Goal: Task Accomplishment & Management: Manage account settings

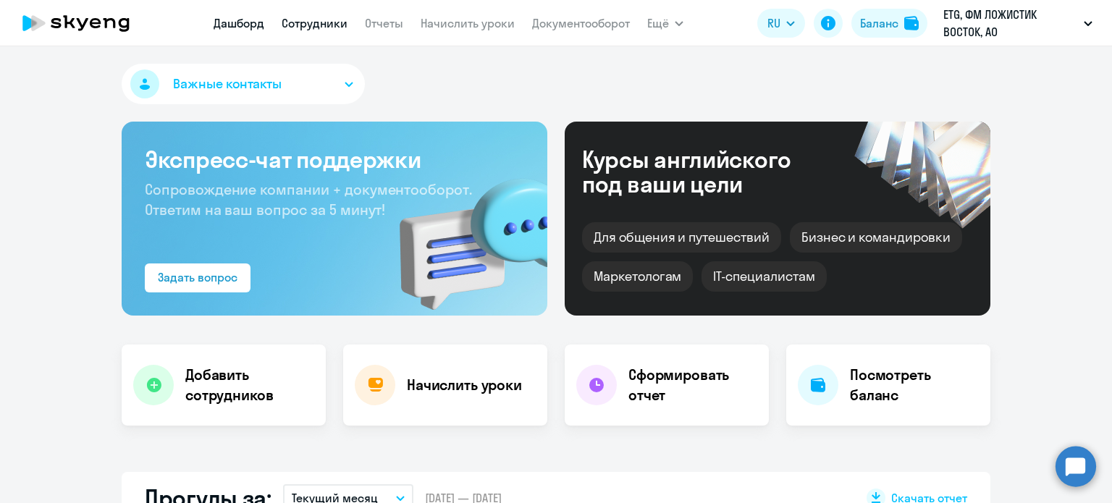
click at [323, 19] on link "Сотрудники" at bounding box center [315, 23] width 66 height 14
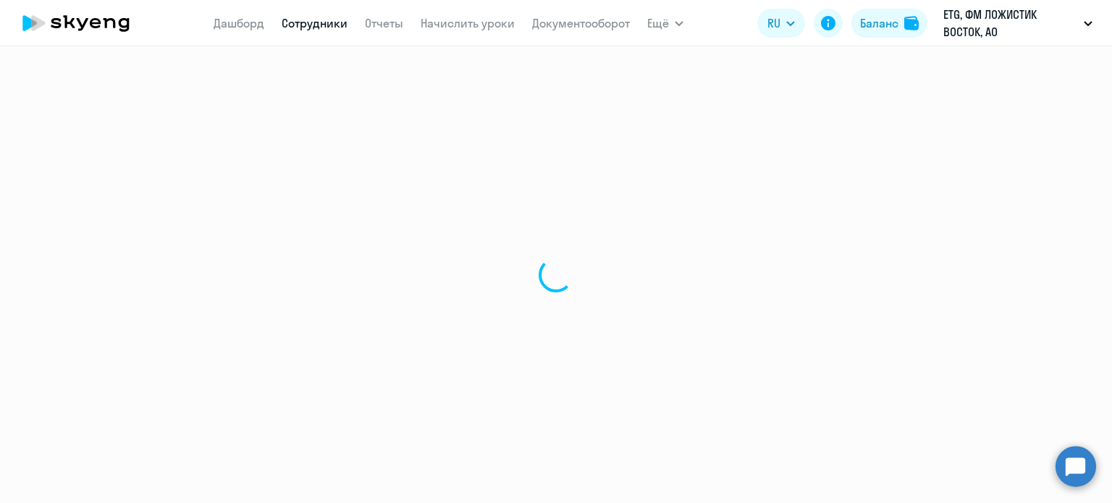
select select "30"
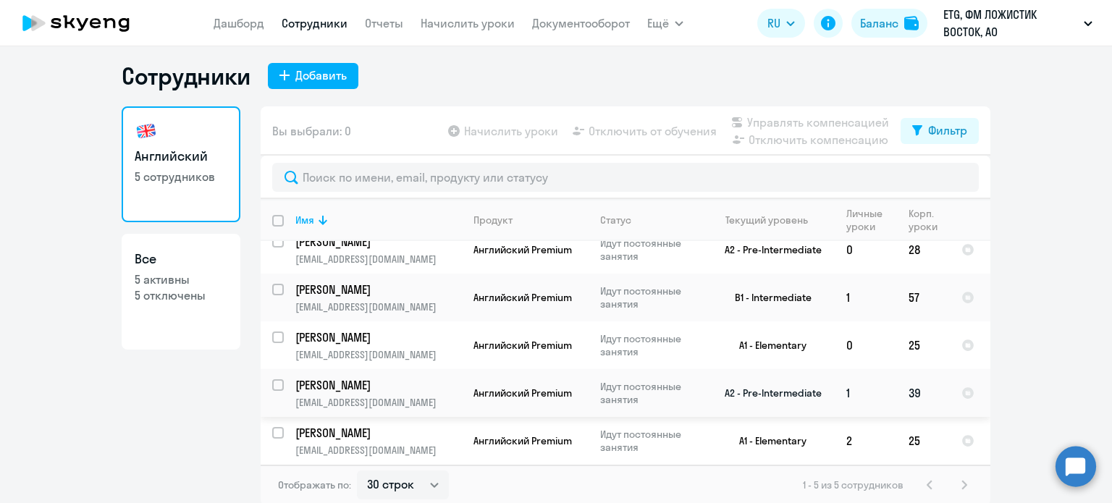
scroll to position [9, 0]
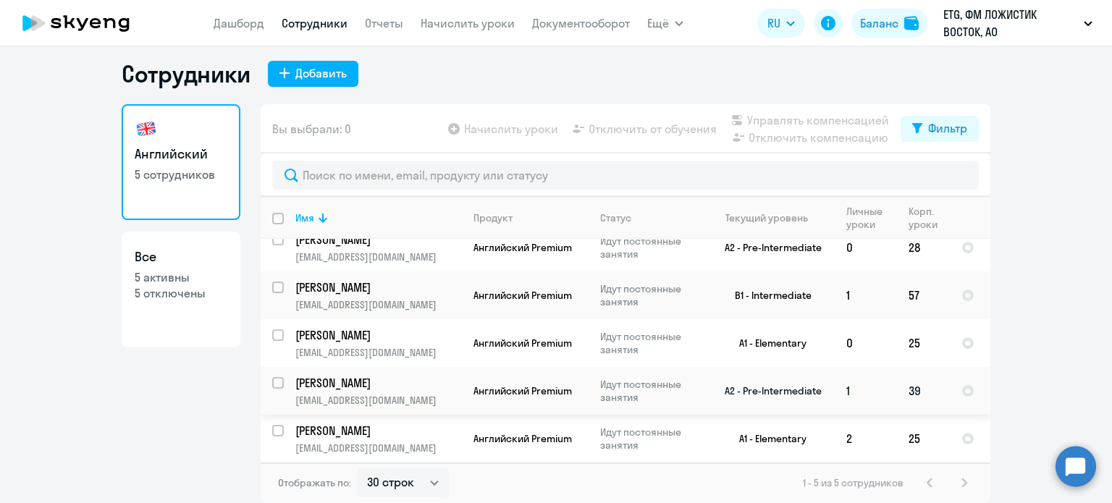
click at [277, 377] on input "select row 37925058" at bounding box center [286, 391] width 29 height 29
checkbox input "true"
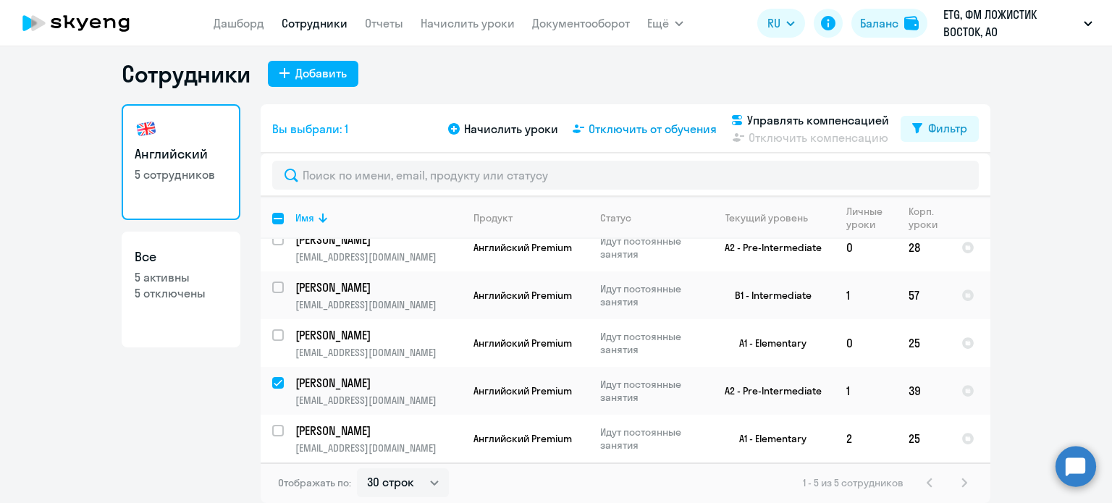
click at [622, 124] on span "Отключить от обучения" at bounding box center [652, 128] width 128 height 17
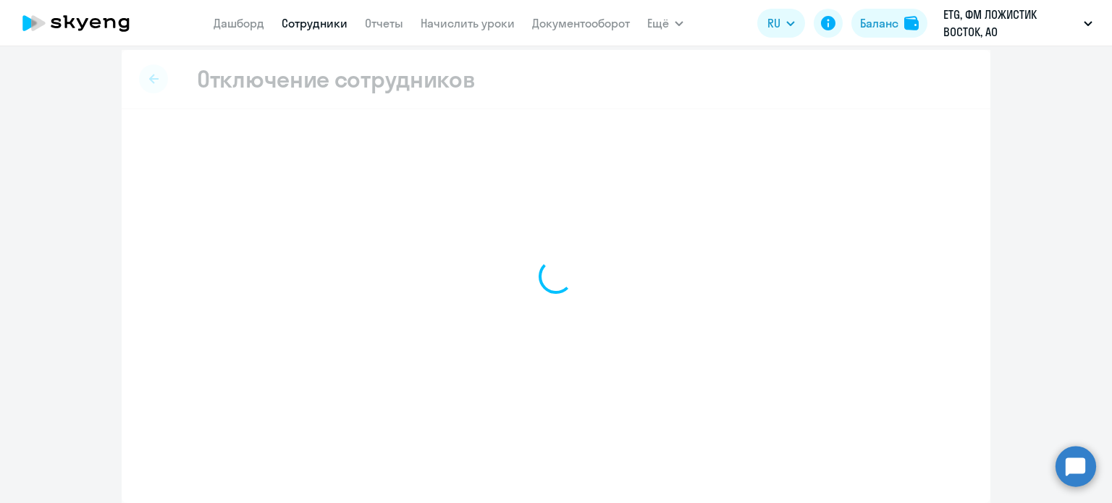
scroll to position [7, 0]
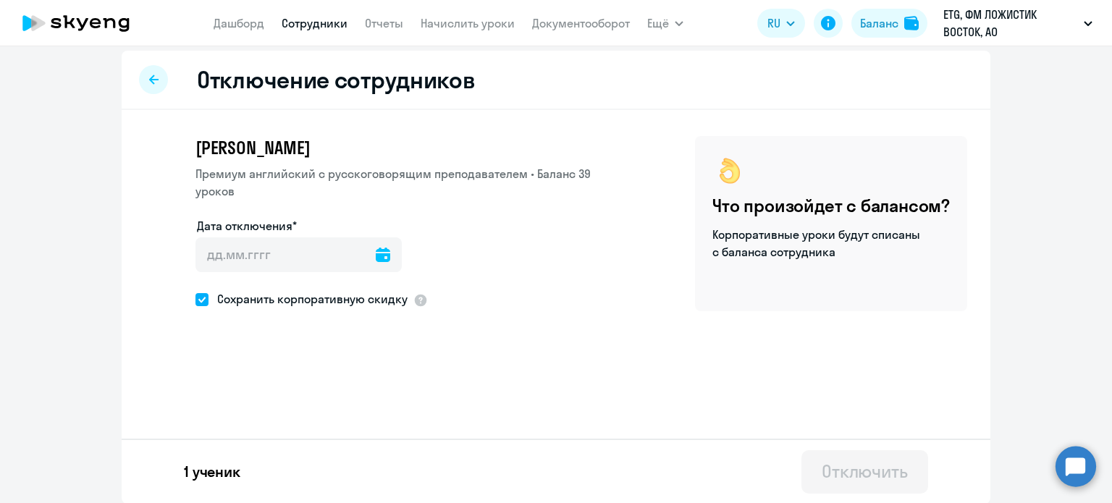
click at [376, 251] on icon at bounding box center [383, 254] width 14 height 14
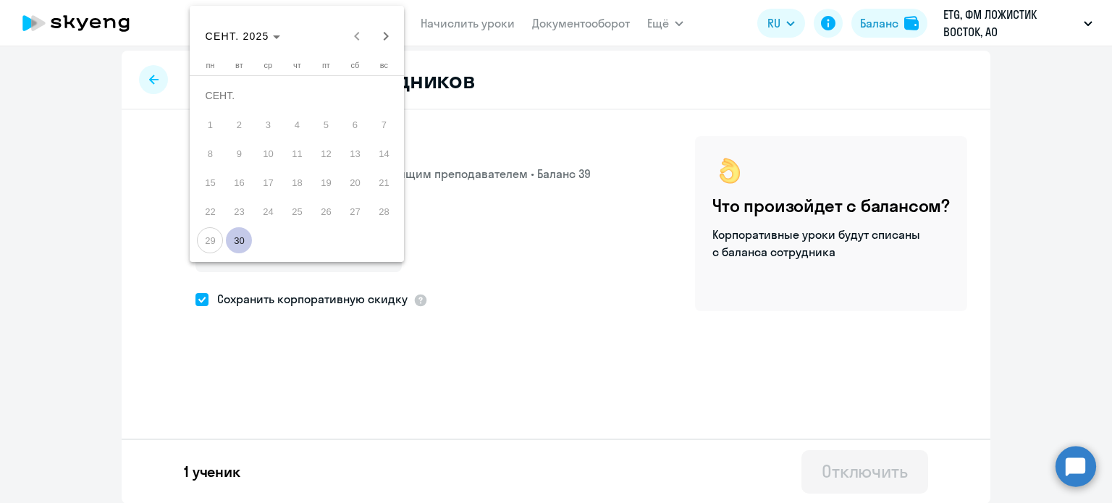
click at [246, 237] on span "30" at bounding box center [239, 240] width 26 height 26
type input "[DATE]"
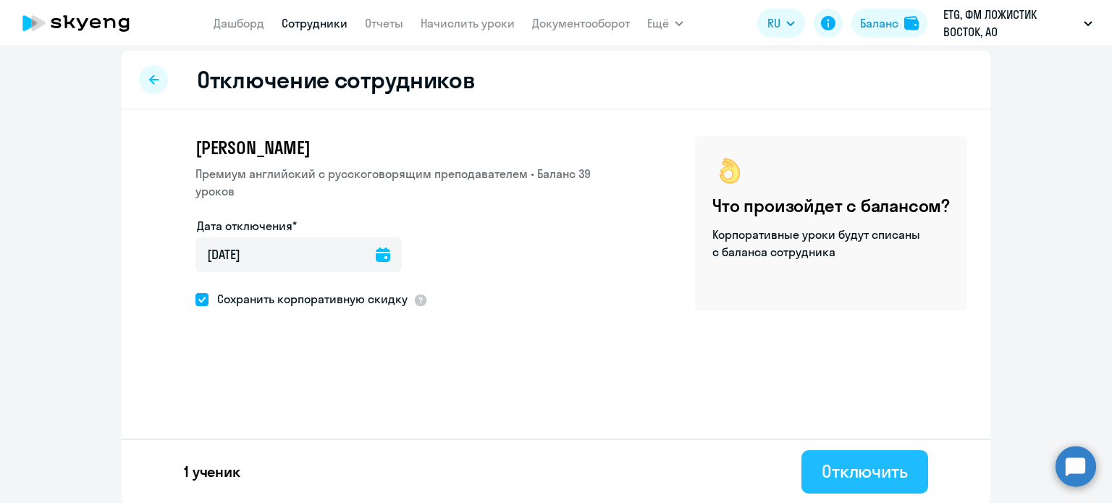
click at [877, 473] on div "Отключить" at bounding box center [864, 471] width 86 height 23
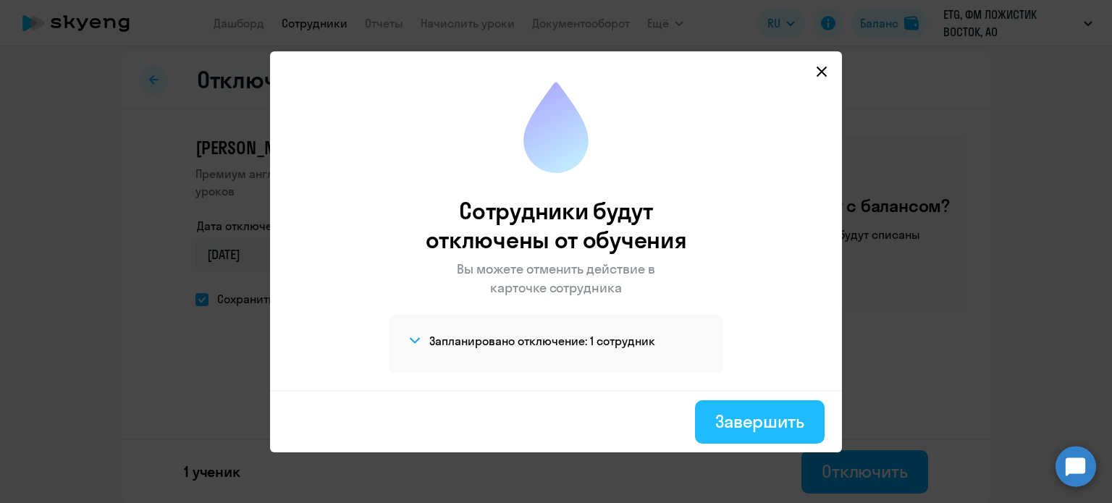
click at [744, 420] on div "Завершить" at bounding box center [759, 421] width 89 height 23
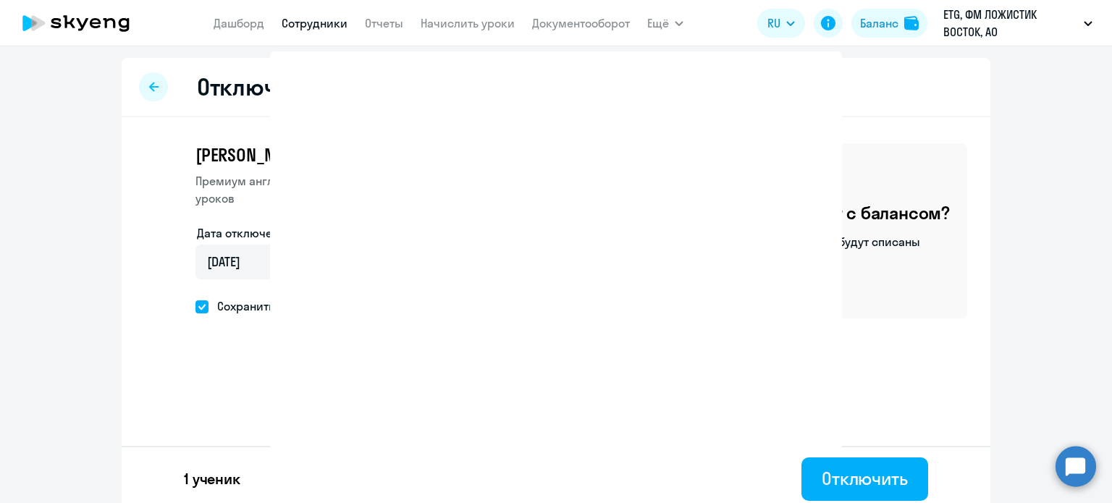
select select "30"
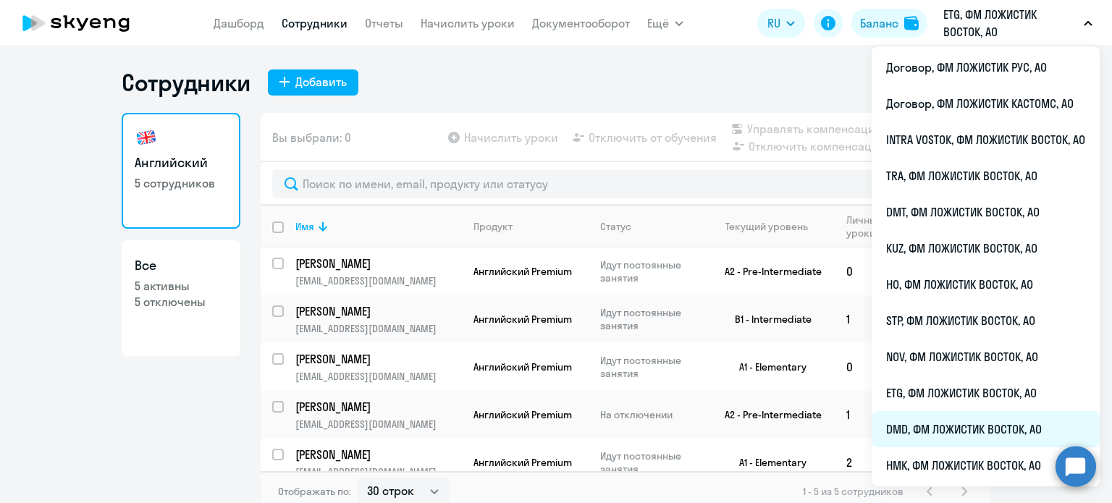
click at [949, 426] on li "DMD, ФМ ЛОЖИСТИК ВОСТОК, АО" at bounding box center [985, 429] width 228 height 36
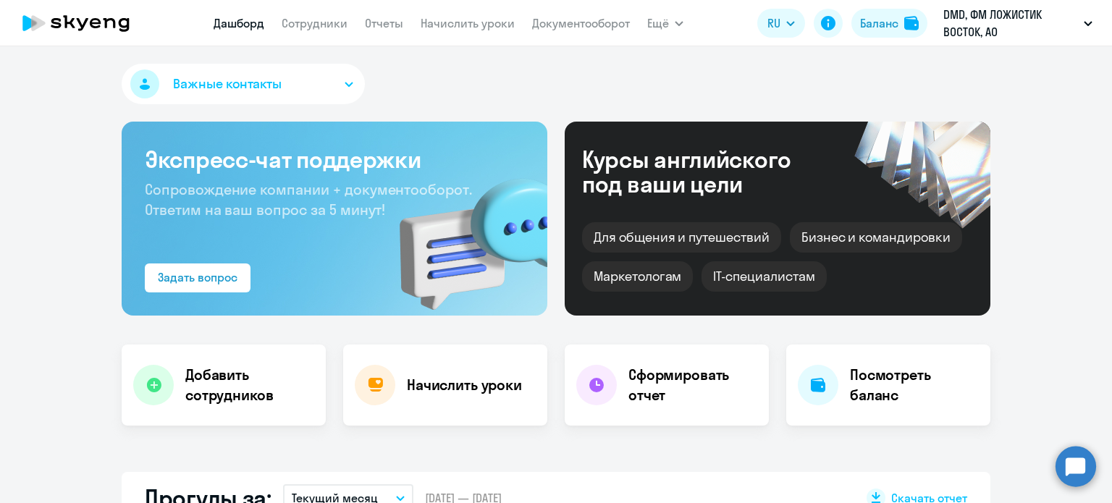
select select "30"
click at [290, 17] on link "Сотрудники" at bounding box center [315, 23] width 66 height 14
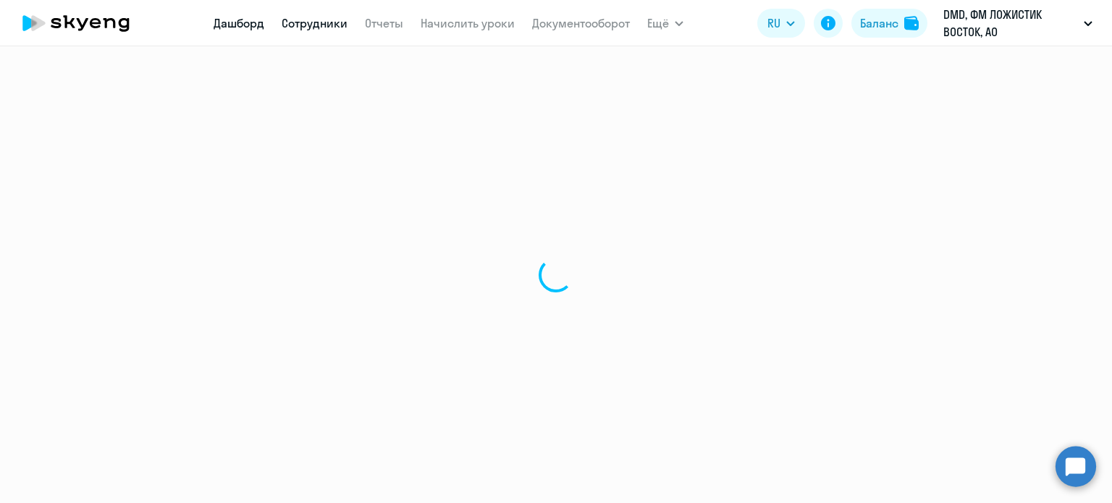
select select "30"
